Goal: Complete application form: Complete application form

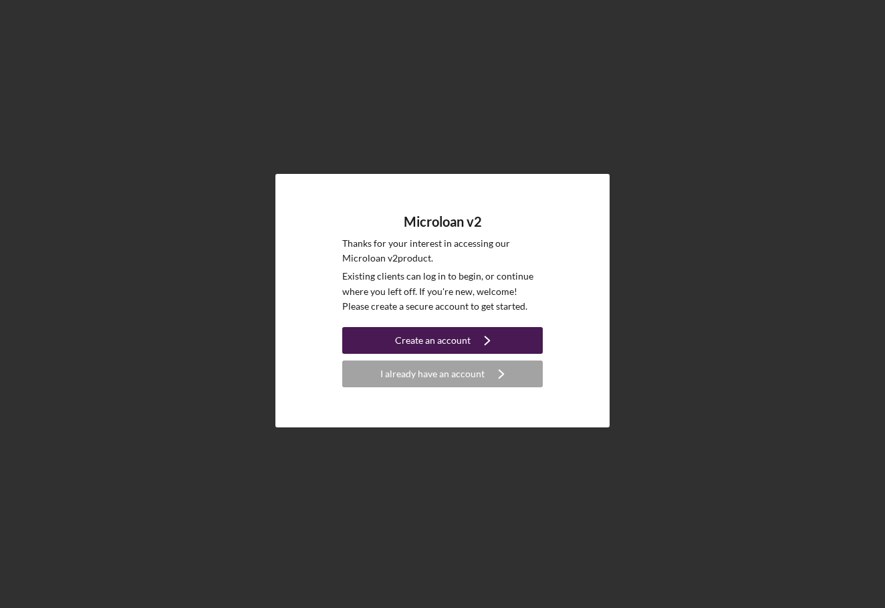
click at [443, 346] on div "Create an account" at bounding box center [433, 340] width 76 height 27
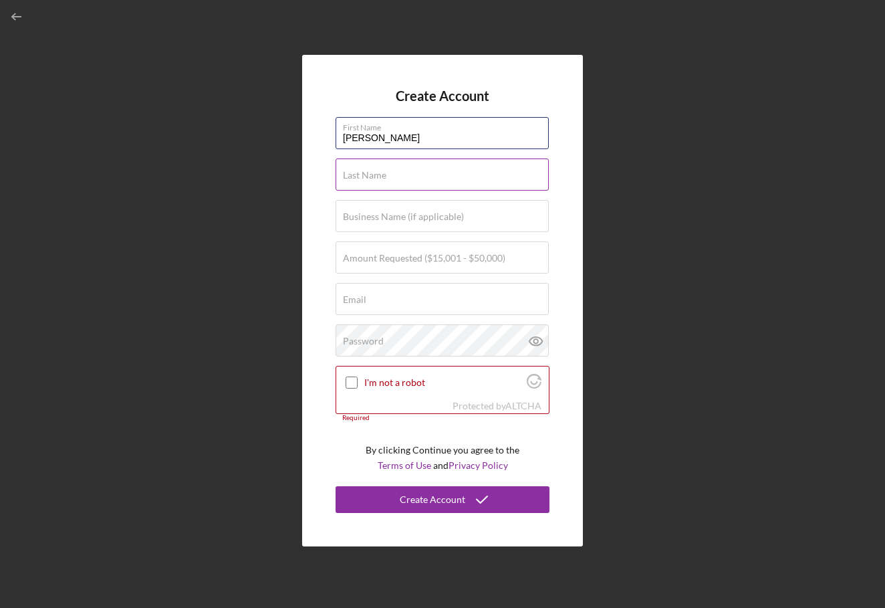
type input "[PERSON_NAME]"
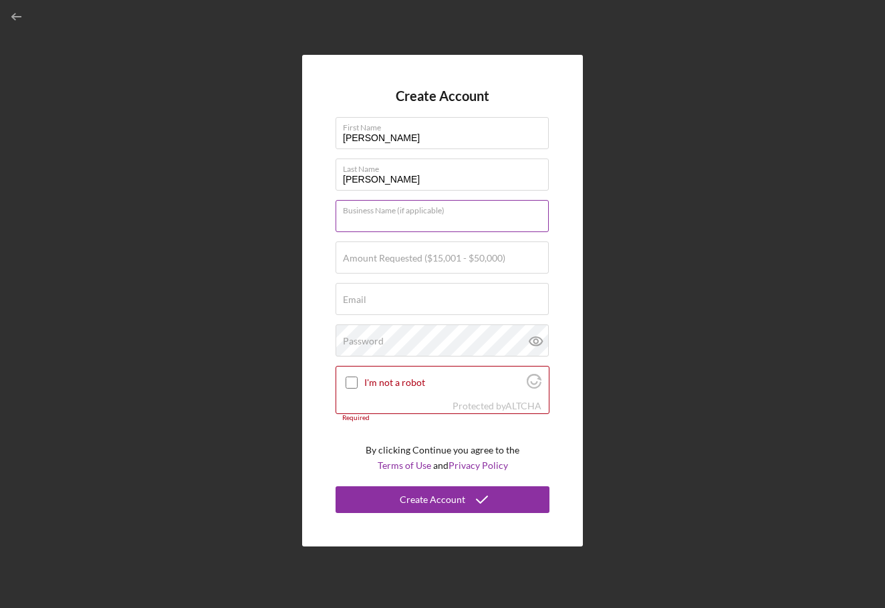
type input "e"
click at [360, 257] on label "Amount Requested ($15,001 - $50,000)" at bounding box center [424, 258] width 162 height 11
click at [360, 257] on input "Amount Requested ($15,001 - $50,000)" at bounding box center [442, 257] width 213 height 32
click at [428, 247] on div "Amount Requested ($15,001 - $50,000)" at bounding box center [443, 257] width 214 height 33
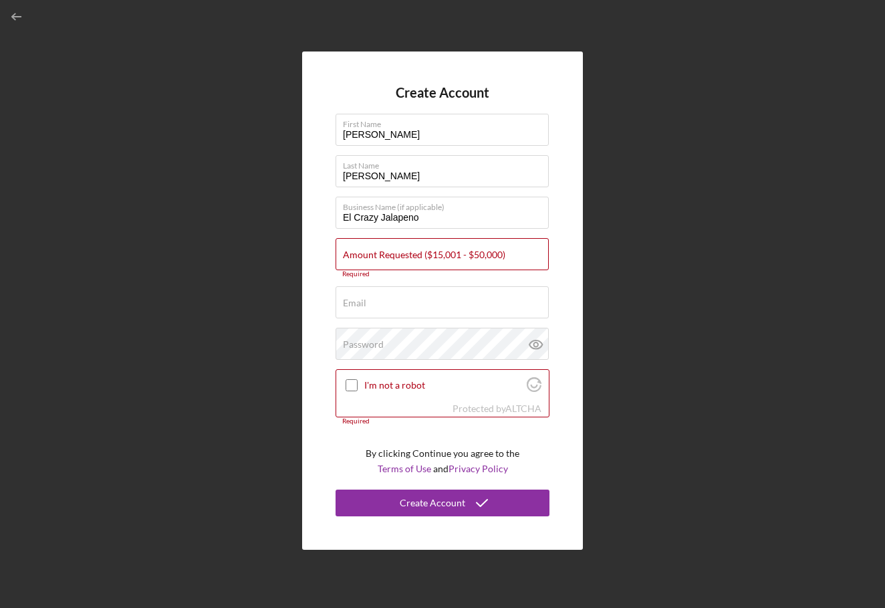
click at [437, 231] on form "Create Account First Name [PERSON_NAME] Last Name [PERSON_NAME] Business Name (…" at bounding box center [443, 300] width 214 height 431
click at [445, 216] on input "El Crazy Jalapeno" at bounding box center [442, 213] width 213 height 32
type input "El Crazy Jalapeno Resturant"
click at [424, 268] on input "Amount Requested ($15,001 - $50,000)" at bounding box center [442, 254] width 213 height 32
type input "$20,000"
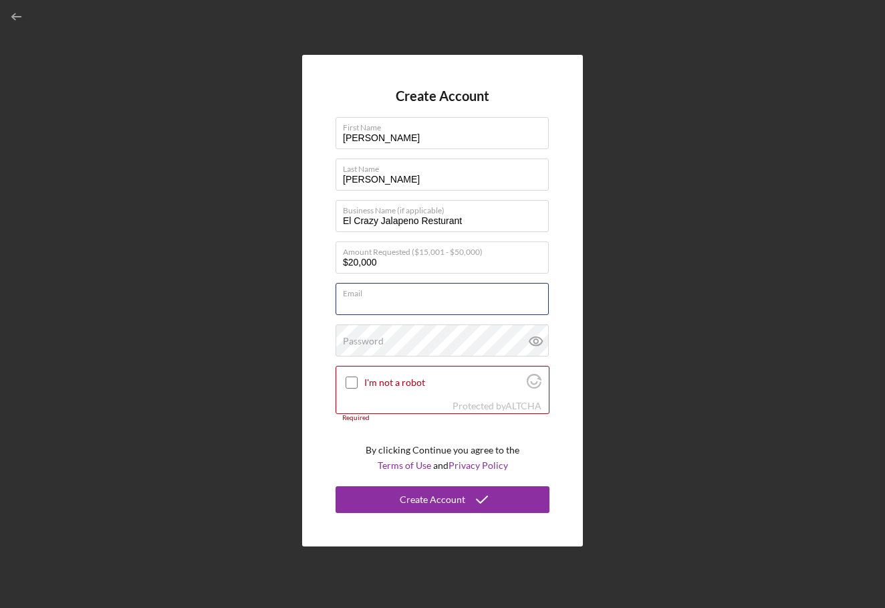
type input "[EMAIL_ADDRESS][DOMAIN_NAME]"
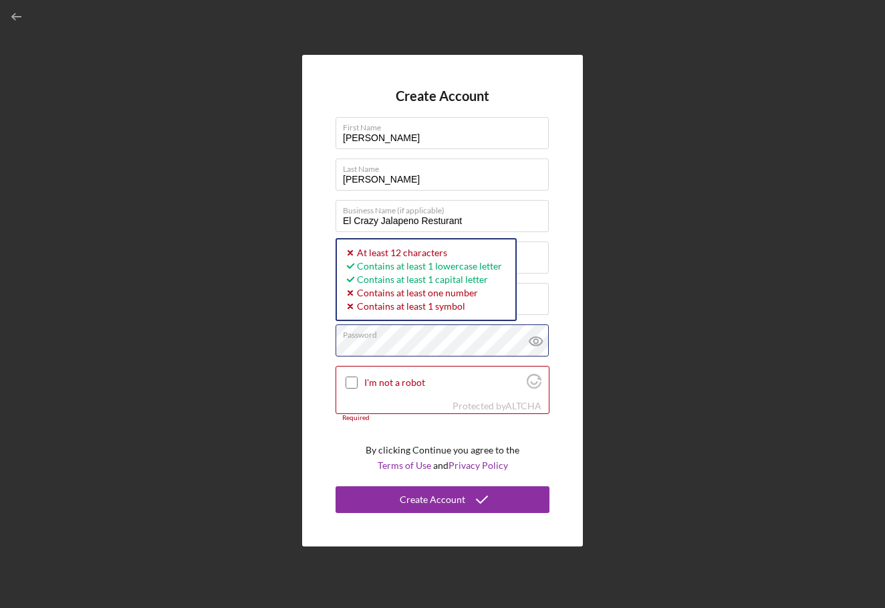
click at [335, 336] on div "Create Account First Name [PERSON_NAME] Last Name [PERSON_NAME] Business Name (…" at bounding box center [442, 300] width 281 height 491
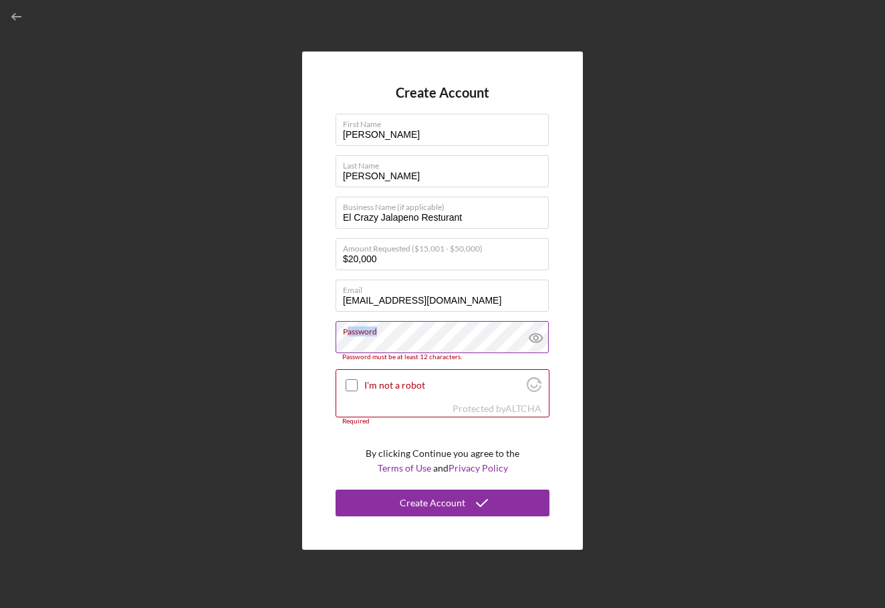
drag, startPoint x: 422, startPoint y: 334, endPoint x: 348, endPoint y: 336, distance: 74.2
click at [348, 336] on label "Password" at bounding box center [446, 329] width 206 height 15
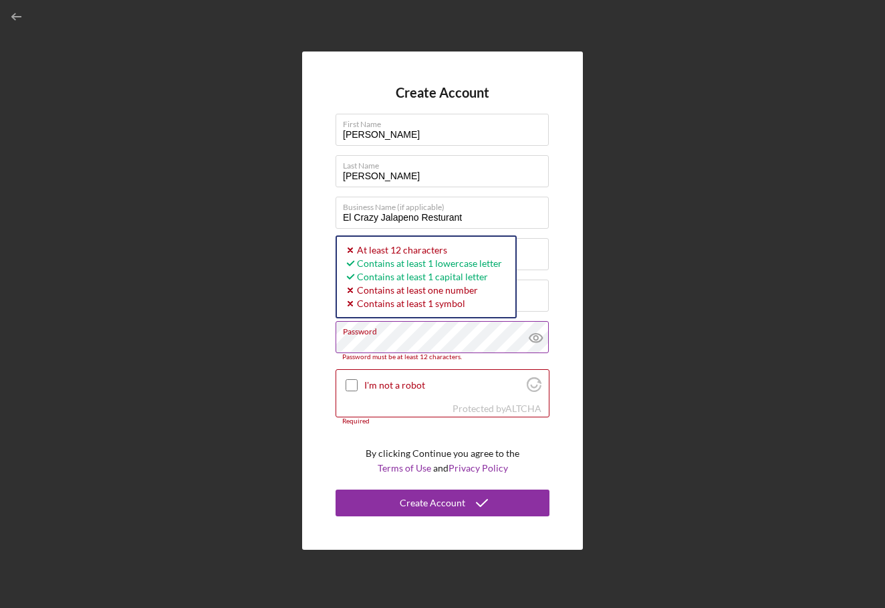
click at [537, 336] on icon at bounding box center [535, 337] width 33 height 33
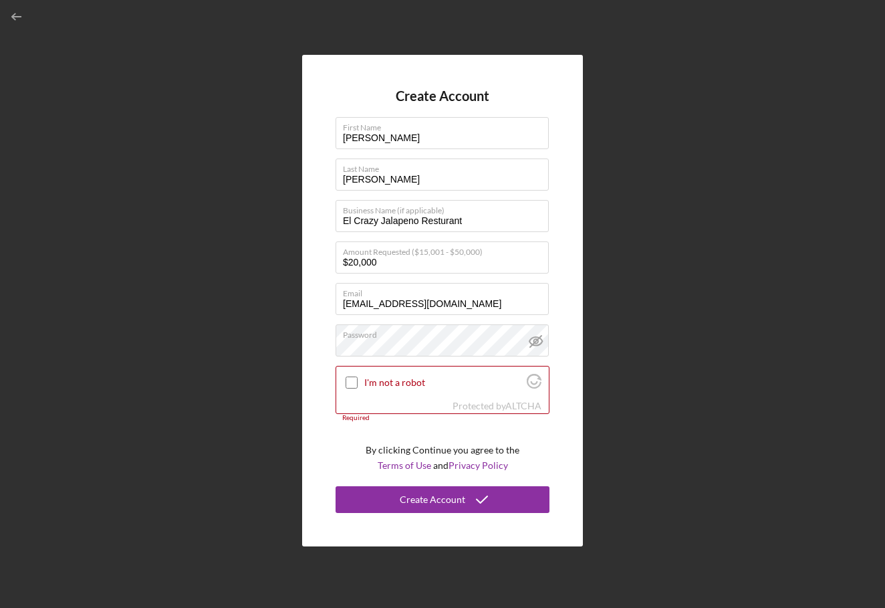
click at [521, 282] on form "Create Account First Name [PERSON_NAME] Last Name [PERSON_NAME] Business Name (…" at bounding box center [443, 300] width 214 height 425
click at [366, 380] on label "I'm not a robot" at bounding box center [443, 382] width 158 height 11
click at [358, 380] on input "I'm not a robot" at bounding box center [352, 382] width 12 height 12
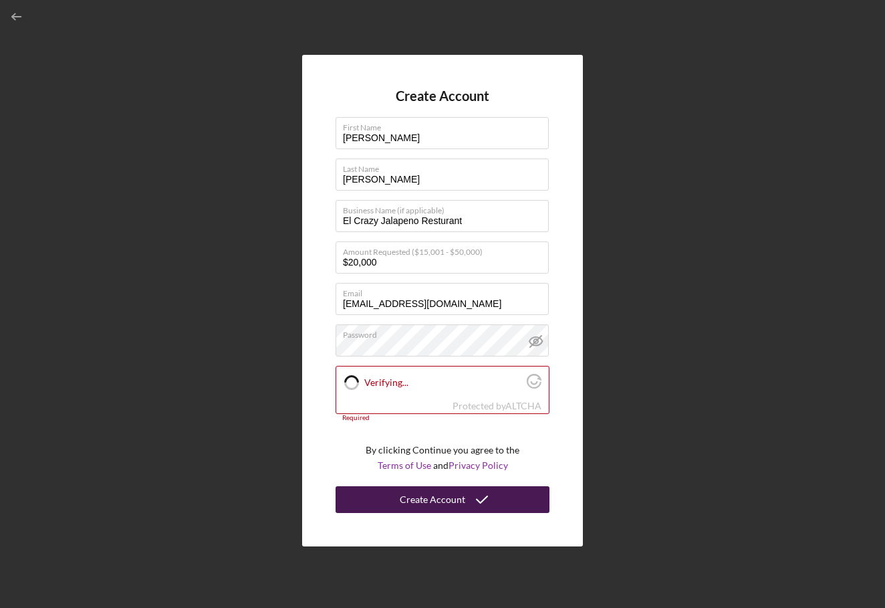
click at [392, 501] on button "Create Account" at bounding box center [443, 499] width 214 height 27
checkbox input "true"
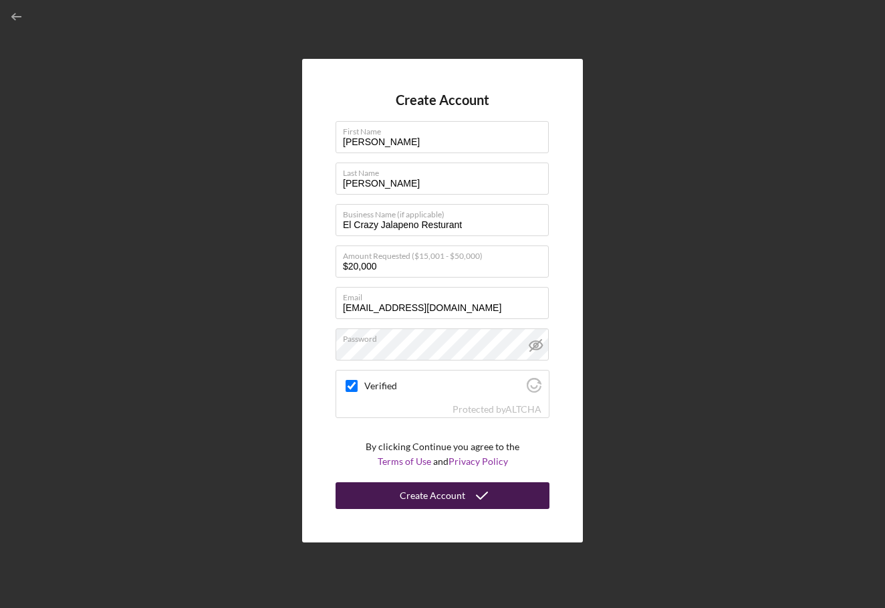
click at [433, 507] on div "Create Account" at bounding box center [433, 495] width 66 height 27
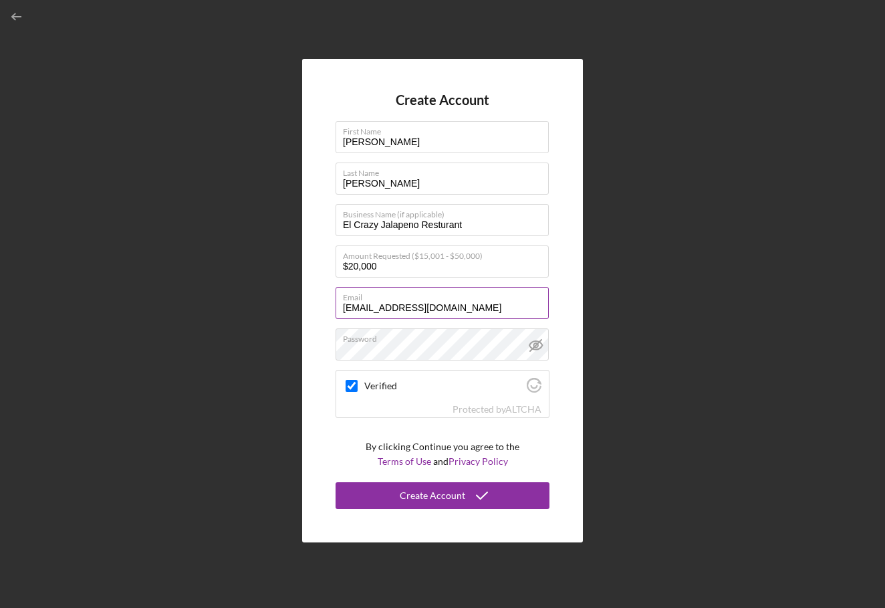
click at [458, 312] on input "[EMAIL_ADDRESS][DOMAIN_NAME]" at bounding box center [442, 303] width 213 height 32
drag, startPoint x: 471, startPoint y: 309, endPoint x: 346, endPoint y: 304, distance: 125.1
click at [346, 304] on input "[EMAIL_ADDRESS][DOMAIN_NAME]" at bounding box center [442, 303] width 213 height 32
type input "r"
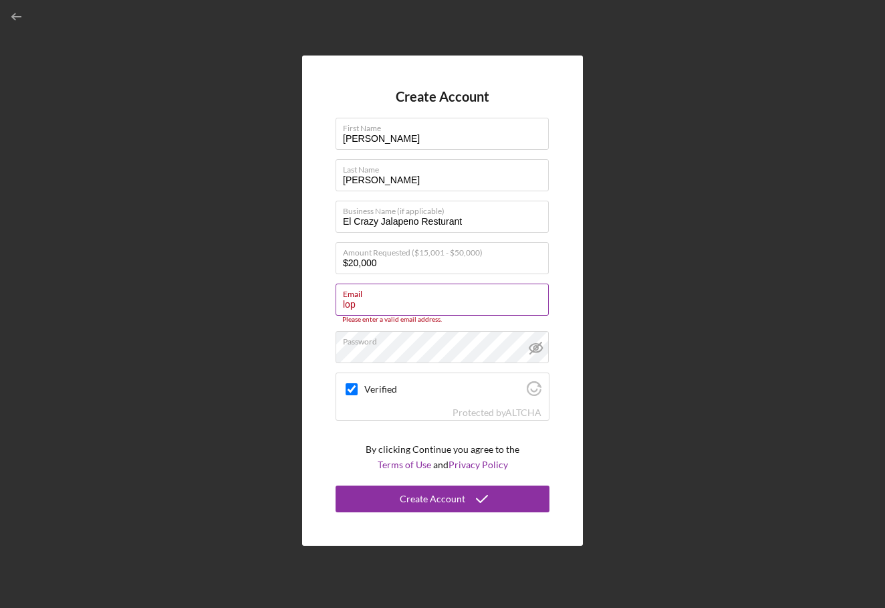
click at [397, 310] on input "lop" at bounding box center [442, 299] width 213 height 32
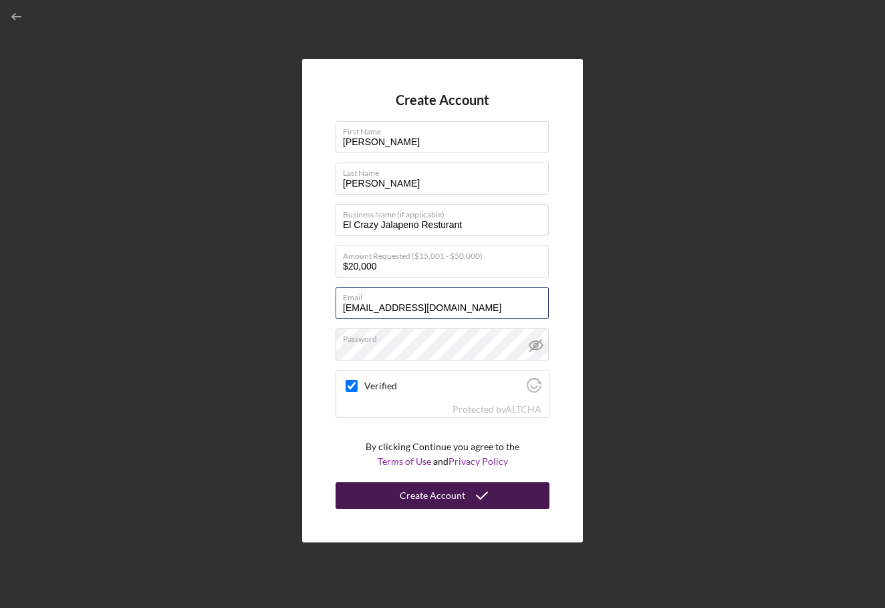
type input "[EMAIL_ADDRESS][DOMAIN_NAME]"
click at [420, 489] on div "Create Account" at bounding box center [433, 495] width 66 height 27
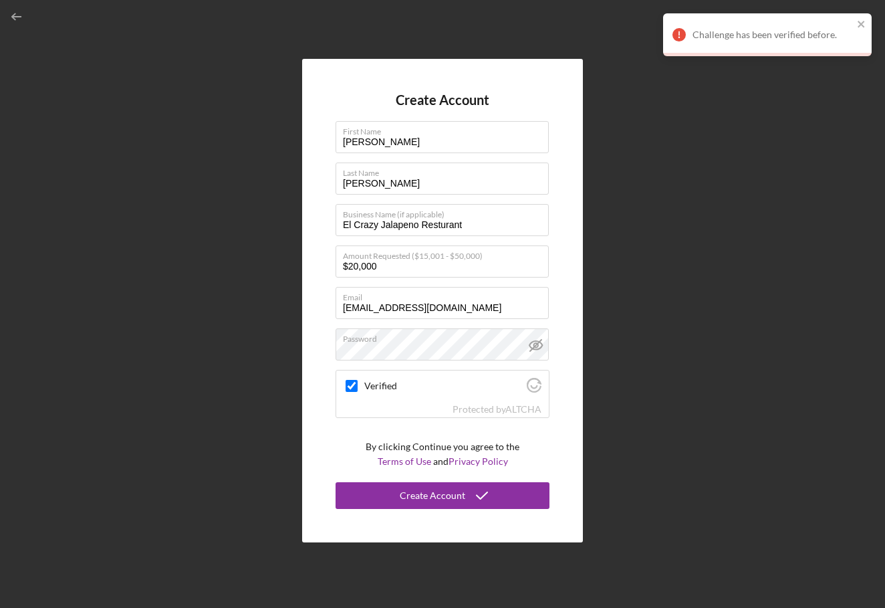
click at [856, 17] on div "Challenge has been verified before." at bounding box center [767, 34] width 209 height 43
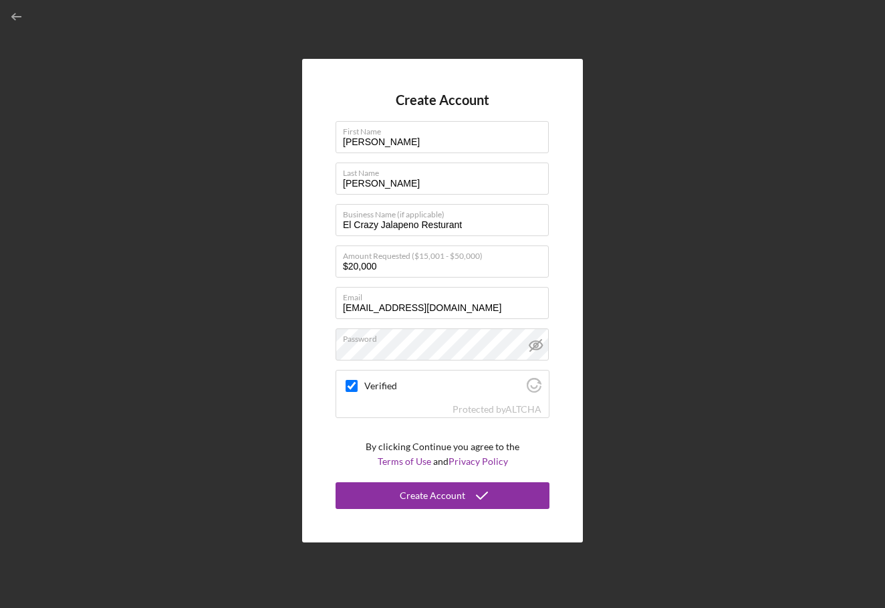
click at [701, 57] on div "Create Account First Name [PERSON_NAME] Last Name [PERSON_NAME] Business Name (…" at bounding box center [442, 304] width 885 height 608
click at [21, 21] on icon "button" at bounding box center [17, 17] width 30 height 30
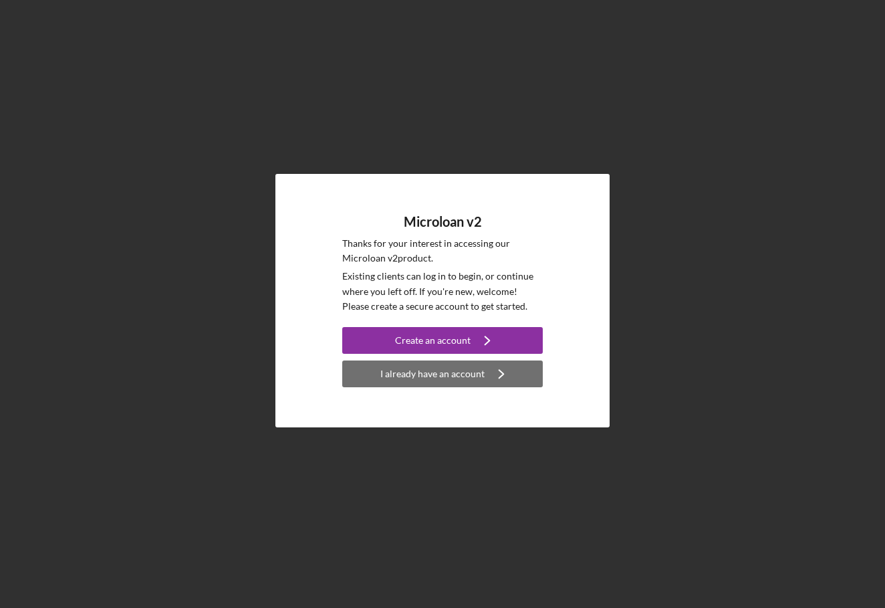
click at [443, 373] on div "I already have an account" at bounding box center [432, 373] width 104 height 27
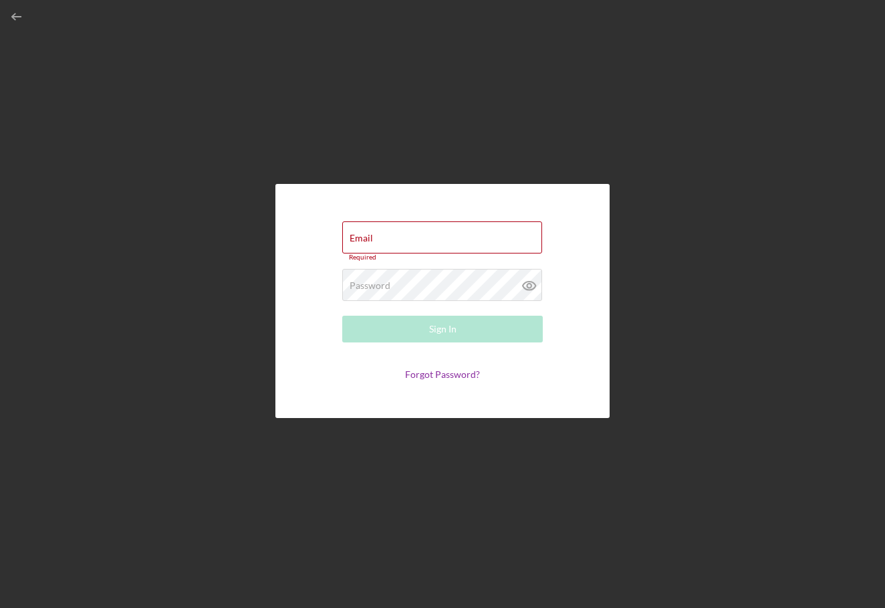
click at [576, 252] on div "Email Required Password Required Sign In Forgot Password?" at bounding box center [442, 301] width 334 height 234
click at [432, 249] on input "Email" at bounding box center [442, 237] width 200 height 32
type input "[EMAIL_ADDRESS][DOMAIN_NAME]"
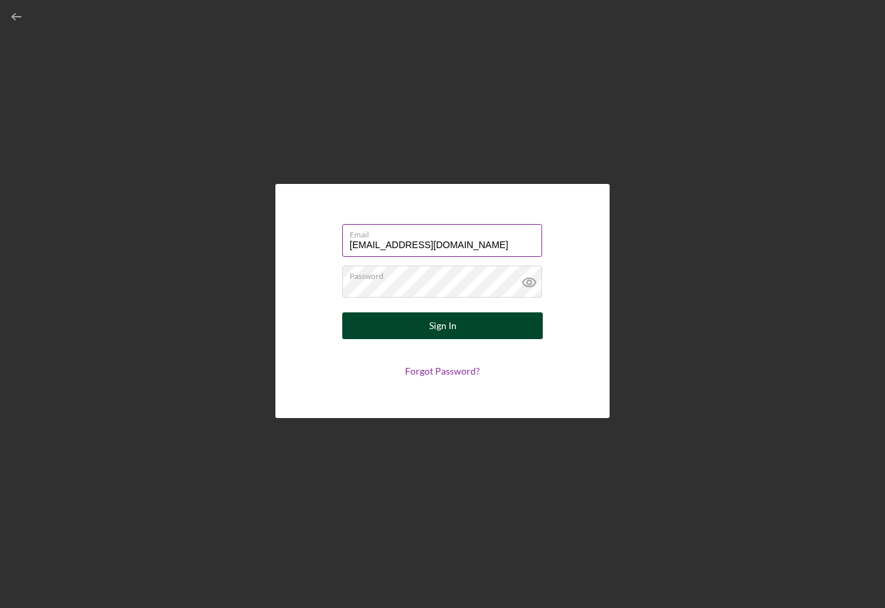
click at [501, 320] on button "Sign In" at bounding box center [442, 325] width 201 height 27
